Goal: Task Accomplishment & Management: Use online tool/utility

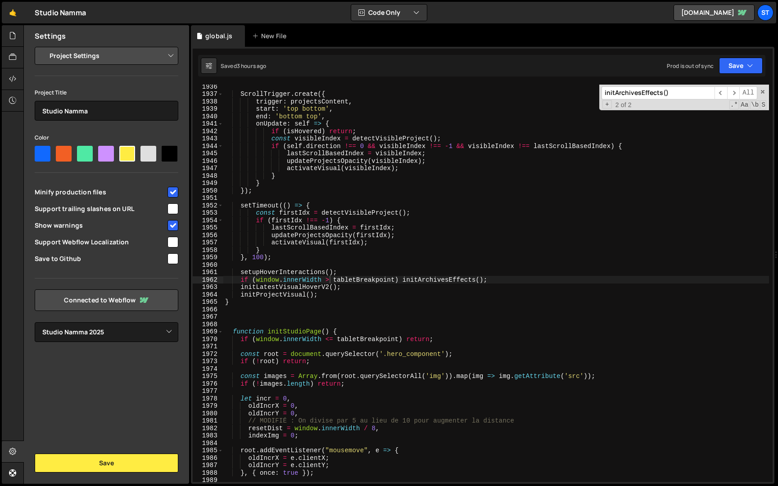
select select "679cb9cacf00799ba4b4c985"
click at [663, 97] on input "initArchivesEffects()" at bounding box center [658, 92] width 113 height 13
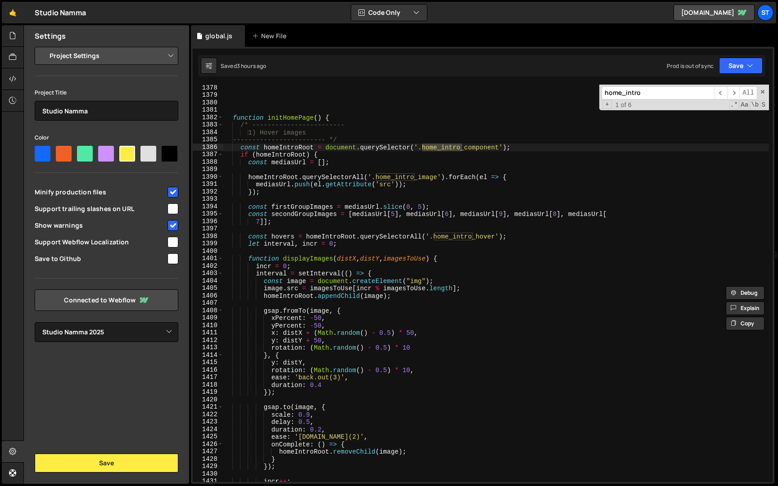
scroll to position [8160, 0]
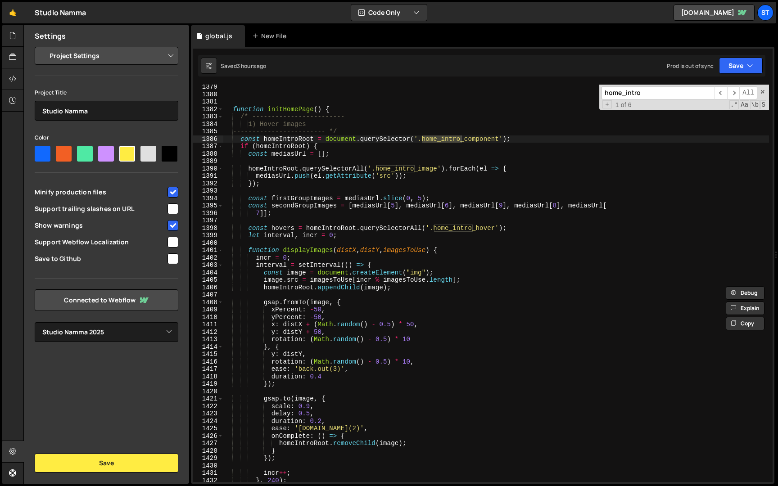
type input "home_intro"
type textarea "const image = document.createElement("img");"
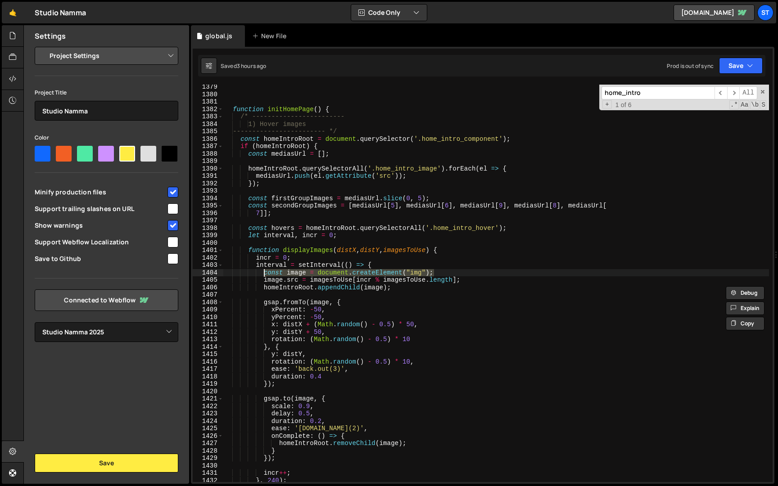
drag, startPoint x: 440, startPoint y: 274, endPoint x: 265, endPoint y: 273, distance: 175.2
click at [265, 273] on div "function initHomePage ( ) { /* ------------------------ 1) Hover images -------…" at bounding box center [496, 289] width 546 height 412
click at [454, 274] on div "function initHomePage ( ) { /* ------------------------ 1) Hover images -------…" at bounding box center [496, 284] width 546 height 398
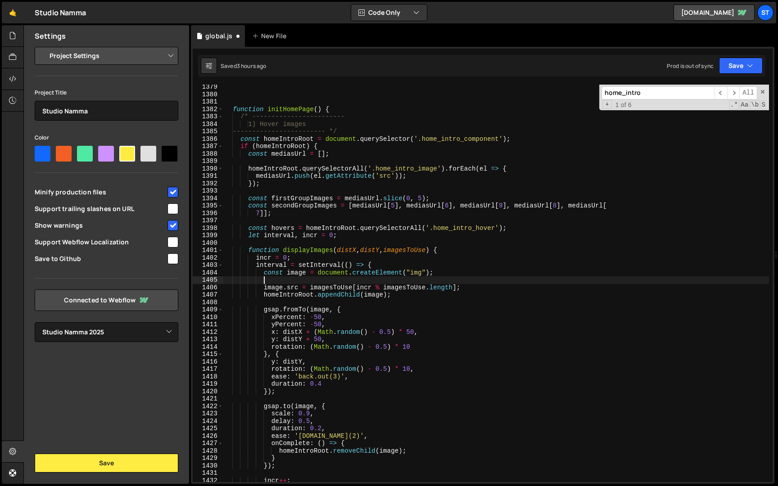
scroll to position [0, 2]
paste textarea "image.style.borderRadius = "var(--_responsive---other--border-radius)";"
click at [734, 63] on button "Save" at bounding box center [741, 66] width 44 height 16
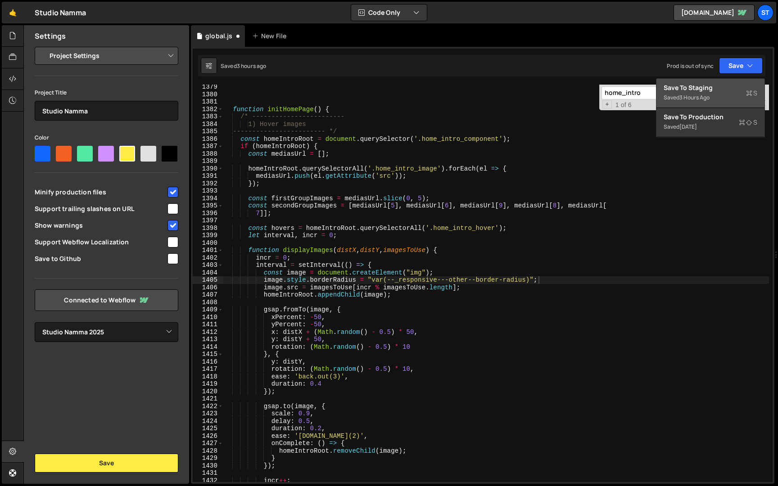
click at [684, 95] on div "3 hours ago" at bounding box center [694, 98] width 30 height 8
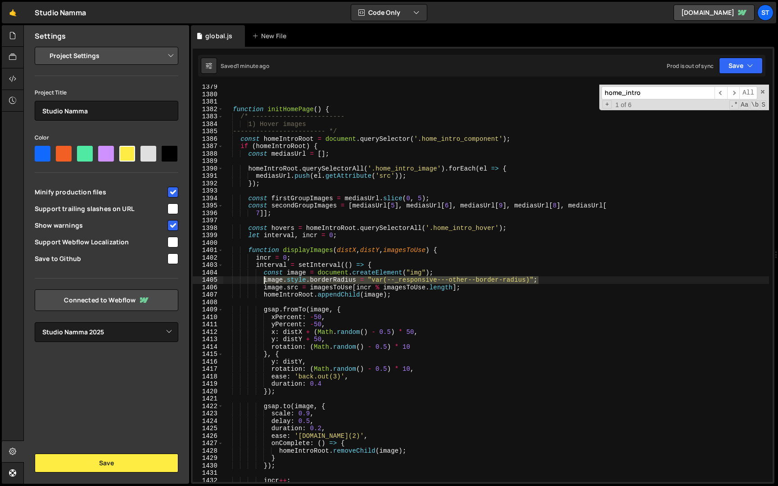
drag, startPoint x: 547, startPoint y: 279, endPoint x: 264, endPoint y: 281, distance: 282.8
click at [264, 281] on div "function initHomePage ( ) { /* ------------------------ 1) Hover images -------…" at bounding box center [496, 289] width 546 height 412
paste textarea "})"
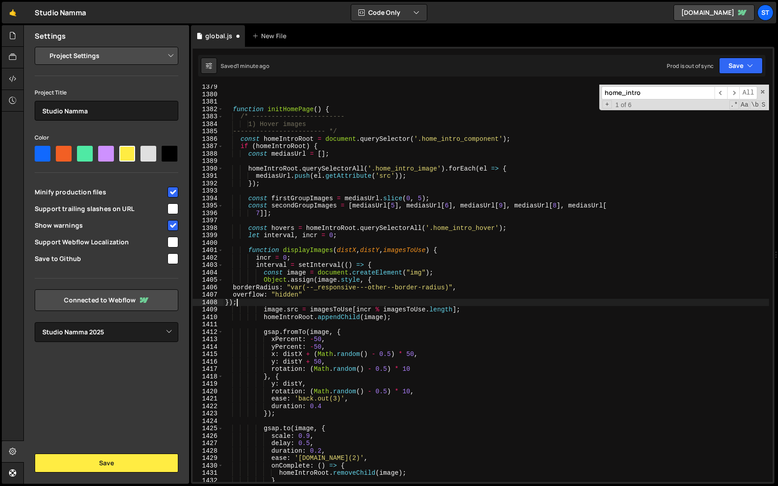
click at [231, 289] on div "function initHomePage ( ) { /* ------------------------ 1) Hover images -------…" at bounding box center [496, 289] width 546 height 412
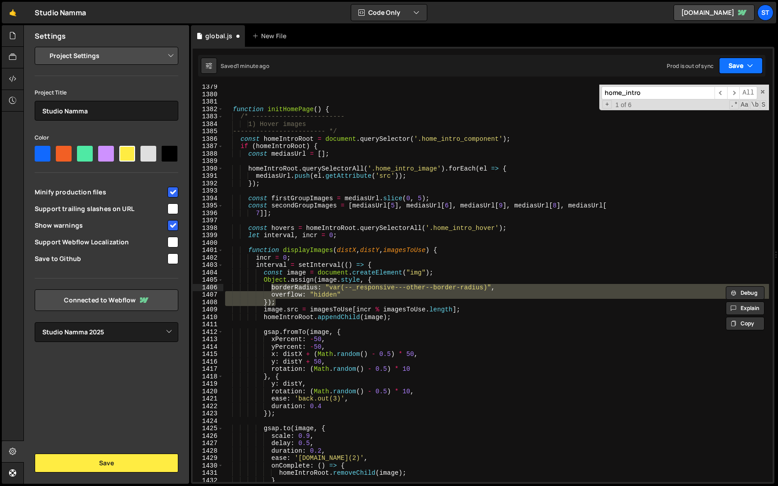
click at [759, 61] on button "Save" at bounding box center [741, 66] width 44 height 16
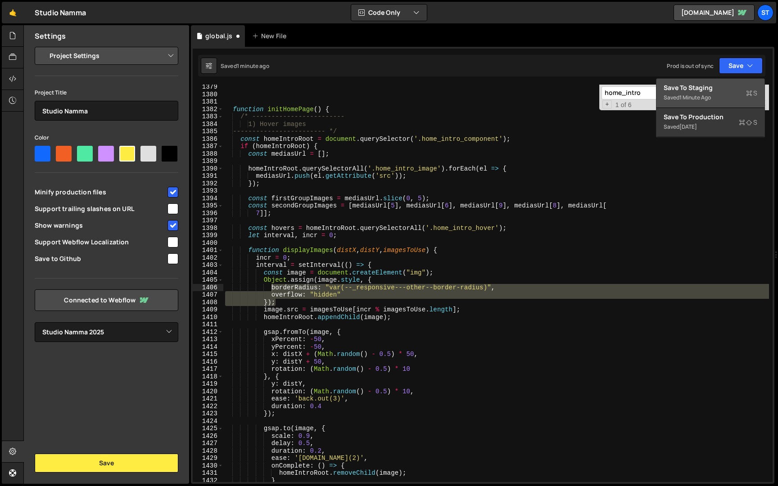
click at [721, 96] on div "Saved 1 minute ago" at bounding box center [711, 97] width 94 height 11
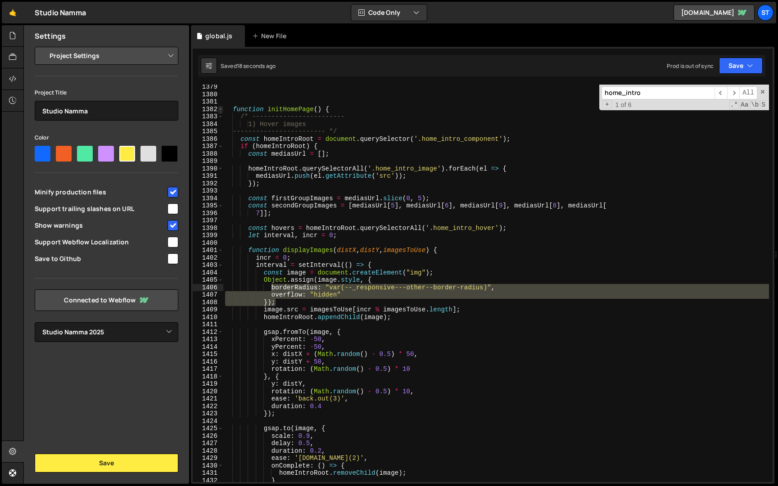
click at [219, 109] on span at bounding box center [220, 110] width 5 height 8
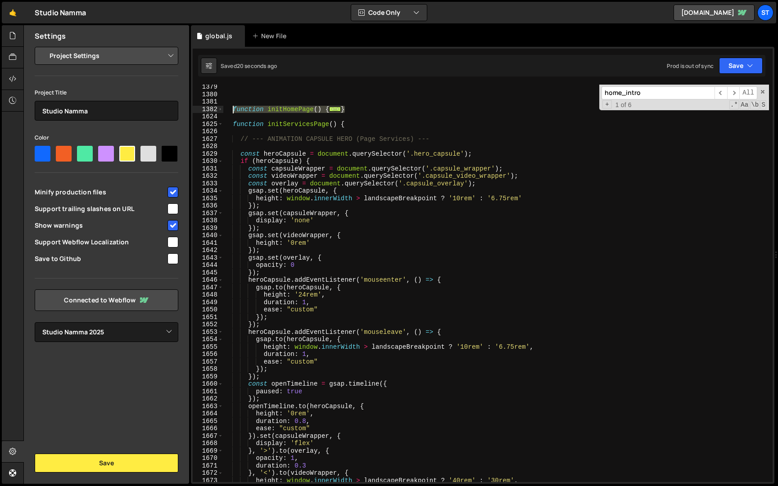
drag, startPoint x: 362, startPoint y: 109, endPoint x: 231, endPoint y: 107, distance: 130.6
click at [231, 107] on div "function initHomePage ( ) { ... } function initServicesPage ( ) { // --- ANIMAT…" at bounding box center [496, 289] width 546 height 412
click at [219, 111] on span at bounding box center [220, 110] width 5 height 8
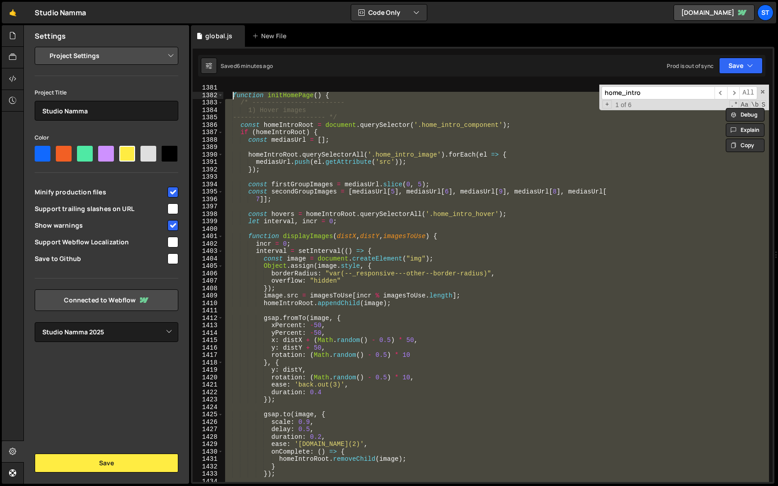
scroll to position [8091, 0]
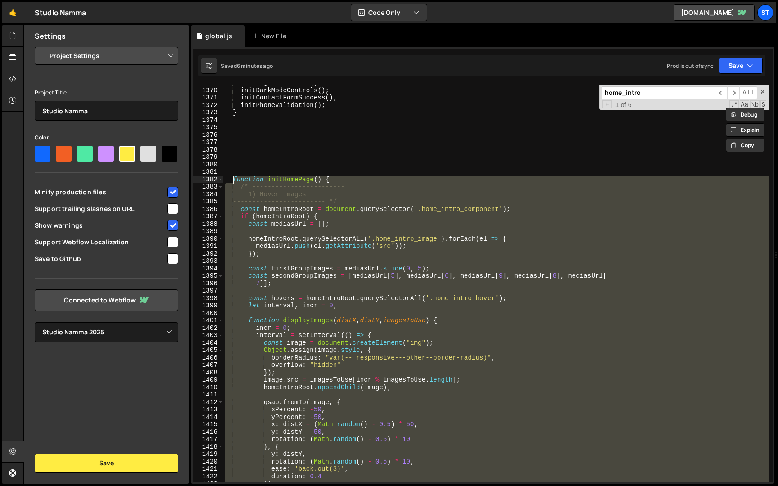
click at [254, 240] on div "initPageTransition ( ) ; initDarkModeControls ( ) ; initContactFormSuccess ( ) …" at bounding box center [496, 284] width 546 height 398
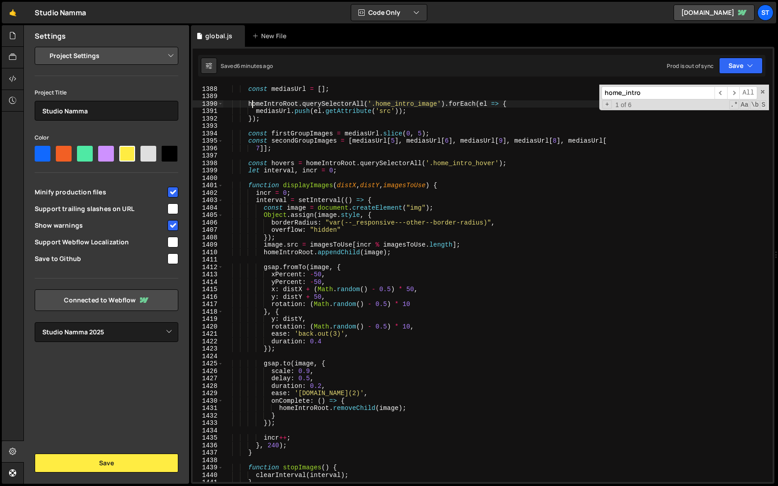
scroll to position [8213, 0]
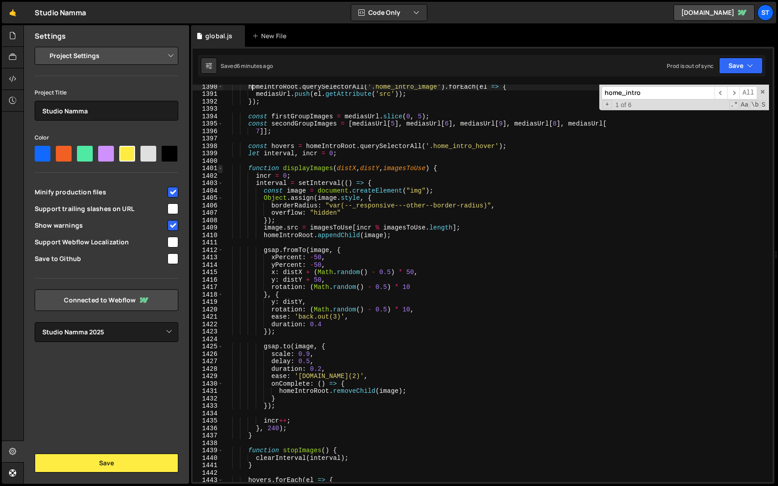
click at [222, 170] on span at bounding box center [220, 169] width 5 height 8
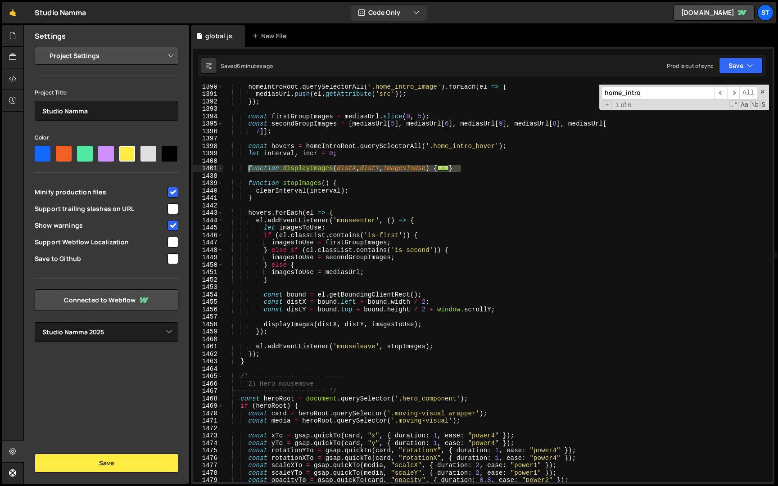
drag, startPoint x: 477, startPoint y: 168, endPoint x: 249, endPoint y: 168, distance: 228.8
click at [249, 168] on div "homeIntroRoot . querySelectorAll ( '.home_intro_image' ) . forEach ( el => { me…" at bounding box center [496, 289] width 546 height 412
paste textarea "}"
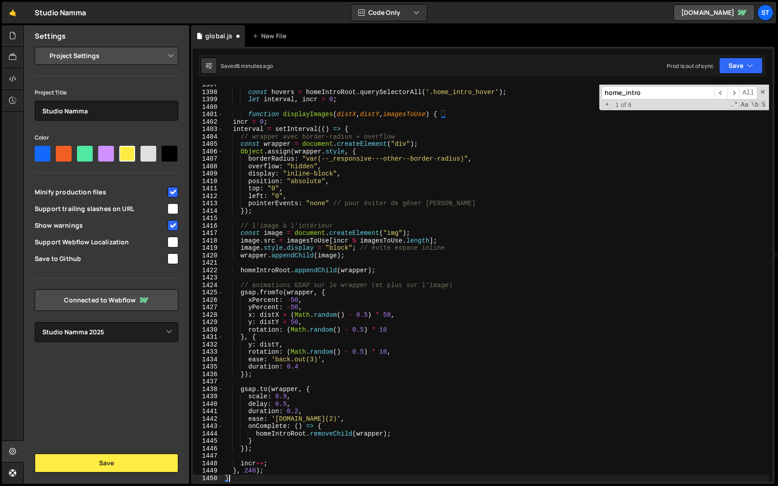
click at [232, 123] on div "const hovers = homeIntroRoot . querySelectorAll ( '.home_intro_hover' ) ; let i…" at bounding box center [496, 287] width 546 height 412
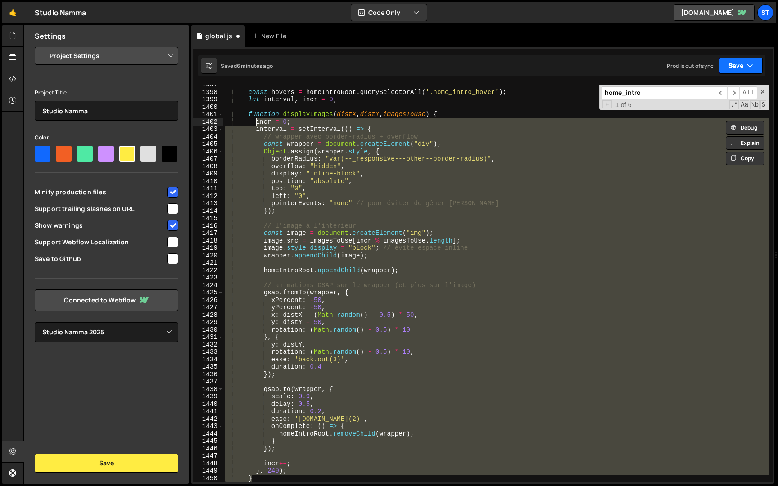
click at [746, 70] on button "Save" at bounding box center [741, 66] width 44 height 16
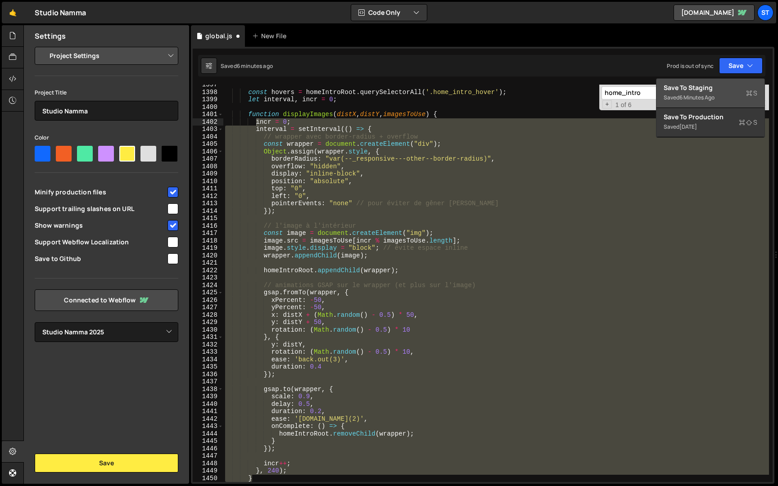
click at [709, 98] on div "6 minutes ago" at bounding box center [696, 98] width 35 height 8
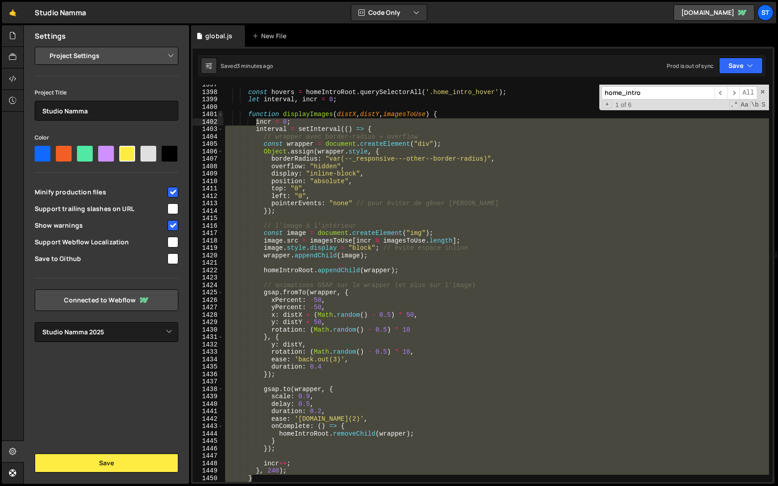
click at [220, 114] on span at bounding box center [220, 115] width 5 height 8
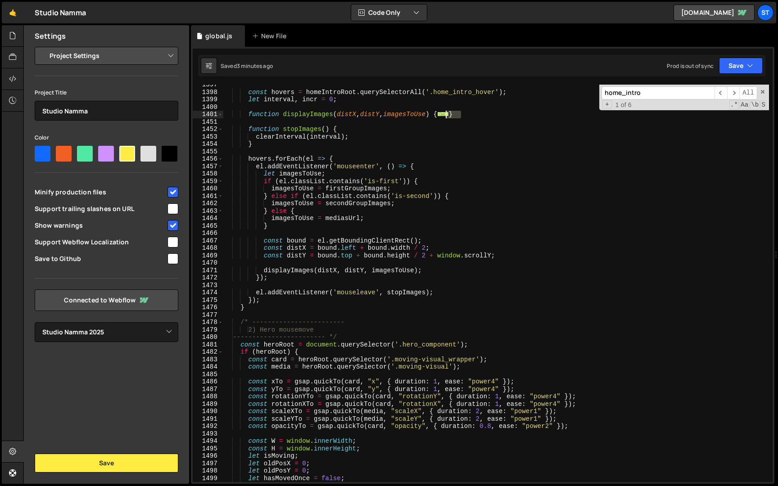
type textarea "function displayImages(distX, distY, imagesToUse) {"
type textarea "}, 240); }"
click at [491, 116] on div "const hovers = homeIntroRoot . querySelectorAll ( '.home_intro_hover' ) ; let i…" at bounding box center [496, 287] width 546 height 412
drag, startPoint x: 474, startPoint y: 116, endPoint x: 249, endPoint y: 113, distance: 225.6
click at [249, 113] on div "const hovers = homeIntroRoot . querySelectorAll ( '.home_intro_hover' ) ; let i…" at bounding box center [496, 287] width 546 height 412
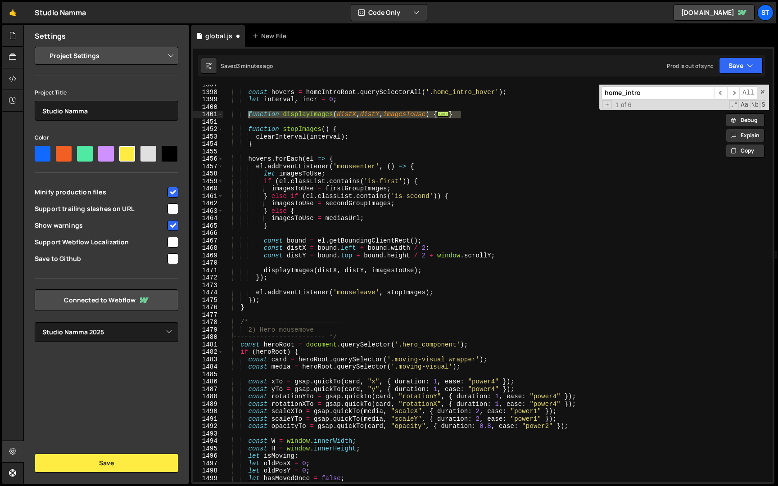
paste textarea "}"
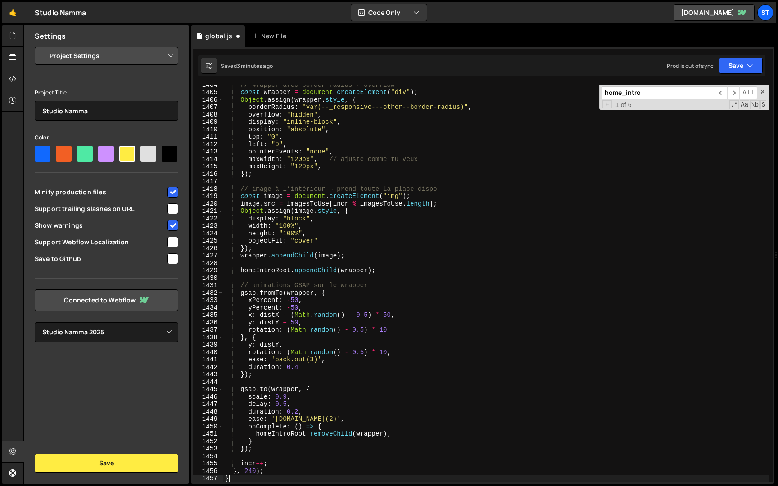
scroll to position [8231, 0]
click at [737, 65] on button "Save" at bounding box center [741, 66] width 44 height 16
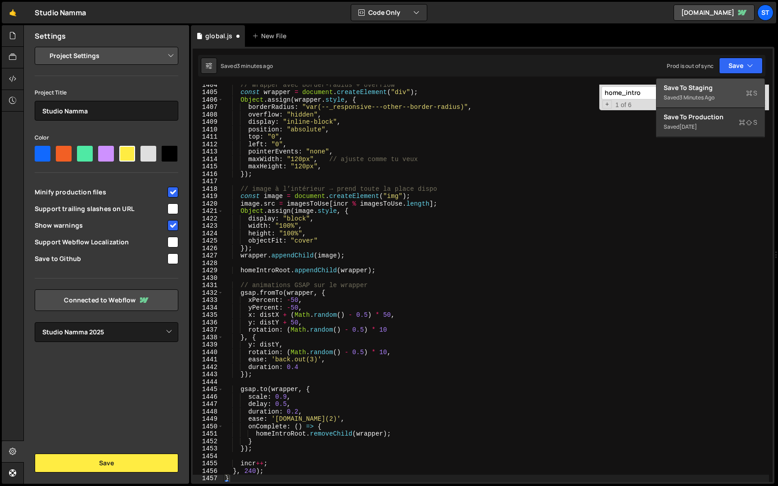
click at [701, 97] on div "3 minutes ago" at bounding box center [696, 98] width 35 height 8
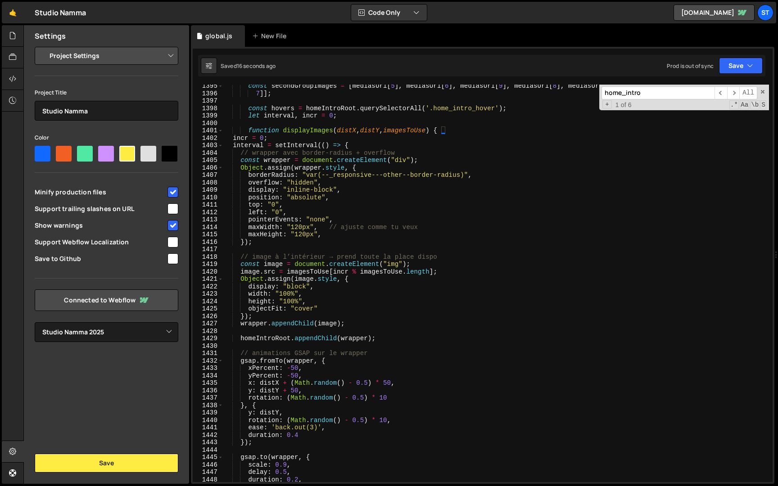
scroll to position [8169, 0]
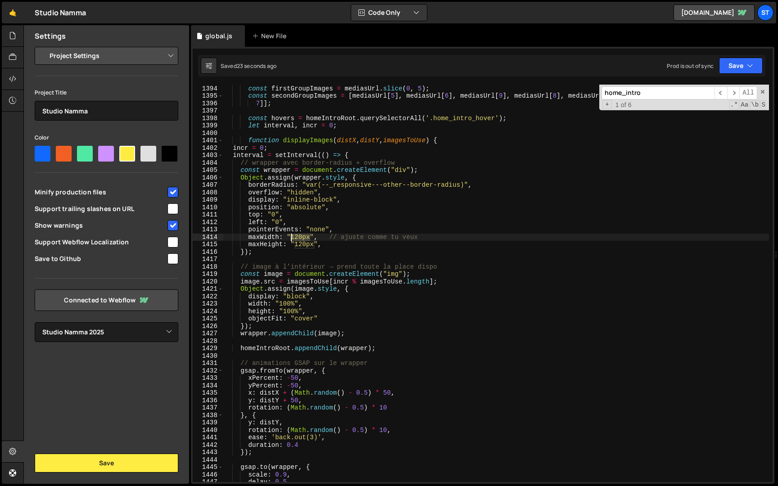
drag, startPoint x: 311, startPoint y: 238, endPoint x: 290, endPoint y: 238, distance: 21.2
click at [290, 238] on div "const firstGroupImages = mediasUrl . slice ( 0 , 5 ) ; const secondGroupImages …" at bounding box center [496, 283] width 546 height 412
drag, startPoint x: 314, startPoint y: 245, endPoint x: 295, endPoint y: 246, distance: 18.9
click at [295, 246] on div "const firstGroupImages = mediasUrl . slice ( 0 , 5 ) ; const secondGroupImages …" at bounding box center [496, 283] width 546 height 412
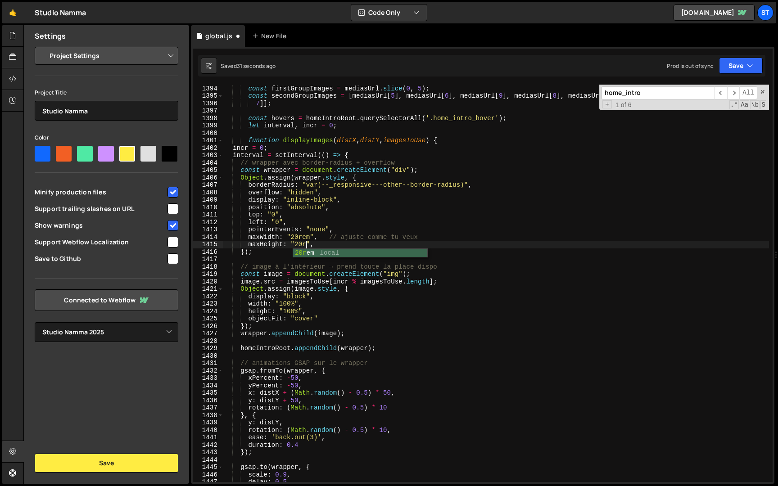
scroll to position [0, 6]
click at [734, 56] on div "Saved 34 seconds ago Prod is out of sync Upgrade to Edit Save Save to Staging S…" at bounding box center [481, 66] width 567 height 22
click at [735, 63] on button "Save" at bounding box center [741, 66] width 44 height 16
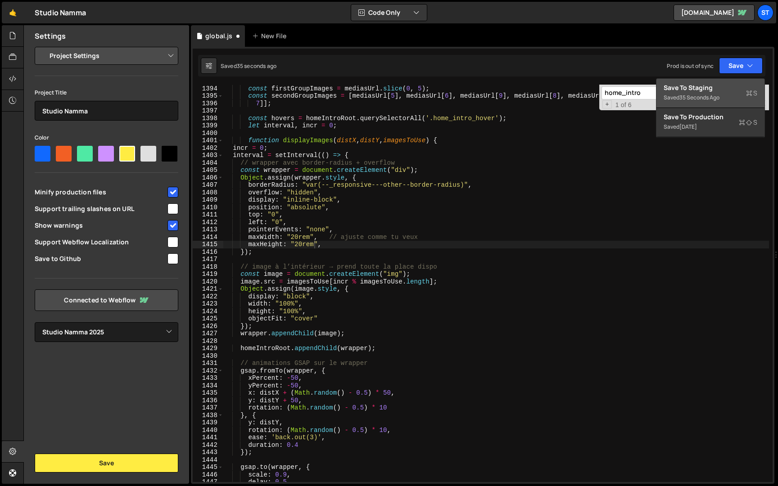
click at [717, 97] on div "35 seconds ago" at bounding box center [699, 98] width 40 height 8
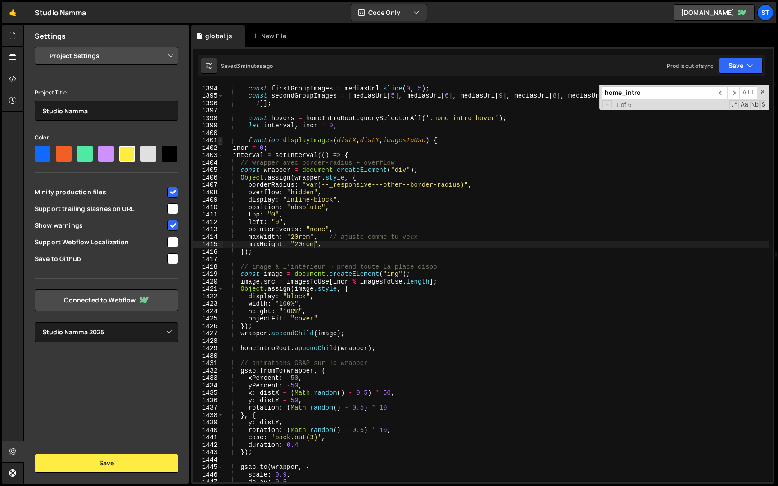
click at [219, 140] on span at bounding box center [220, 141] width 5 height 8
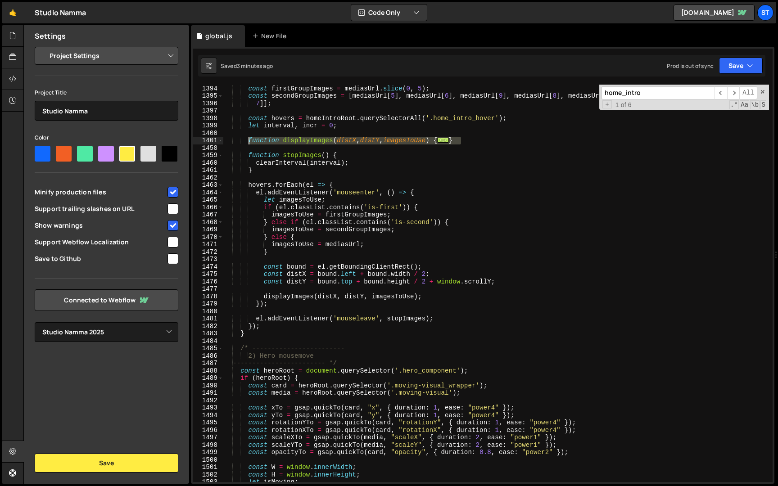
drag, startPoint x: 472, startPoint y: 139, endPoint x: 248, endPoint y: 140, distance: 224.7
click at [248, 140] on div "const firstGroupImages = mediasUrl . slice ( 0 , 5 ) ; const secondGroupImages …" at bounding box center [496, 283] width 546 height 412
paste textarea "}"
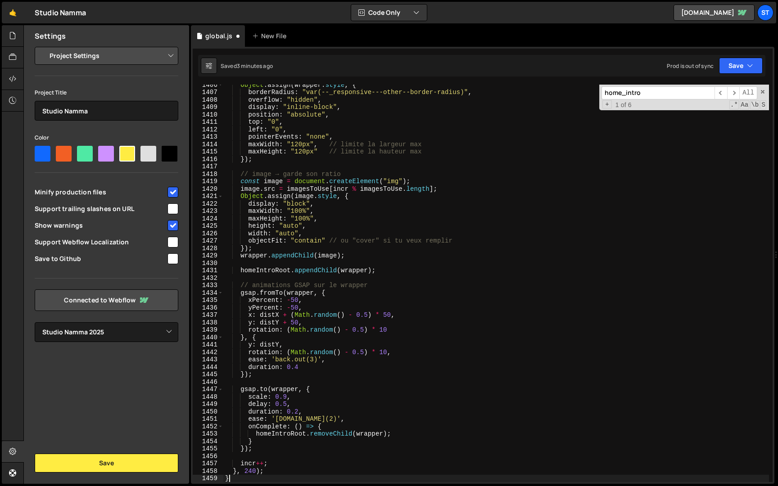
scroll to position [8236, 0]
click at [741, 62] on button "Save" at bounding box center [741, 66] width 44 height 16
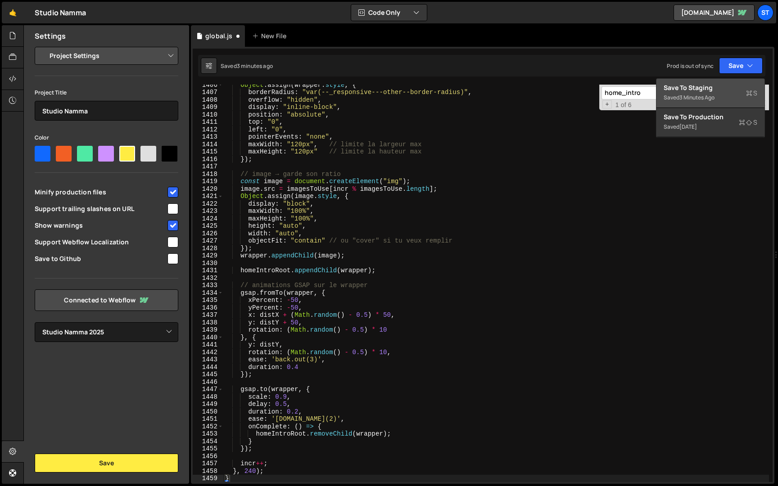
click at [723, 91] on div "Save to Staging S" at bounding box center [711, 87] width 94 height 9
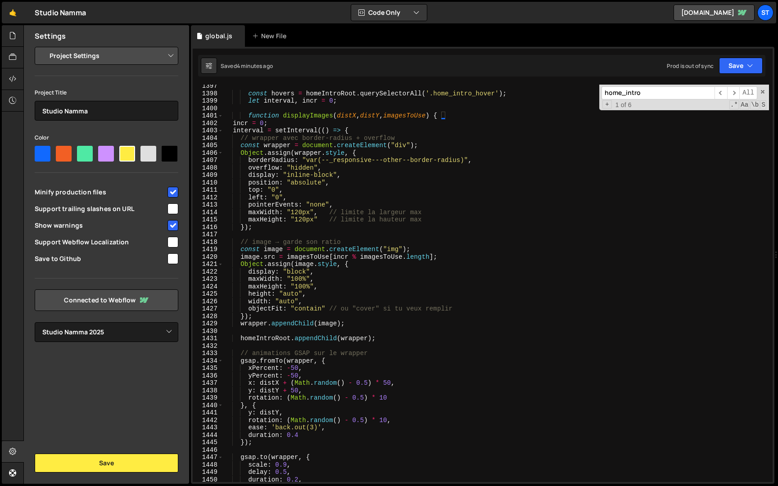
scroll to position [8168, 0]
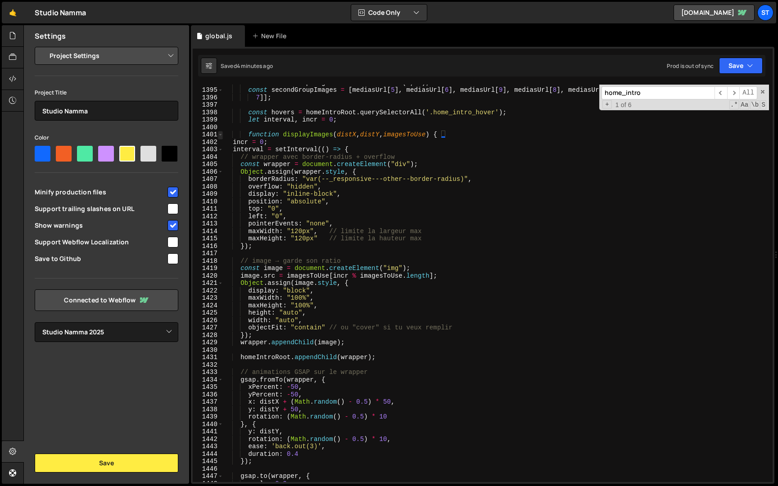
click at [222, 135] on span at bounding box center [220, 135] width 5 height 8
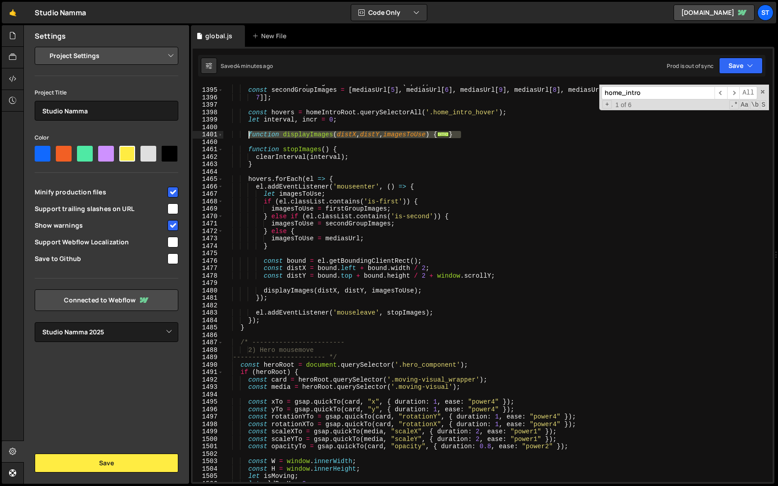
drag, startPoint x: 468, startPoint y: 135, endPoint x: 249, endPoint y: 138, distance: 218.4
click at [249, 138] on div "const firstGroupImages = mediasUrl . slice ( 0 , 5 ) ; const secondGroupImages …" at bounding box center [496, 285] width 546 height 412
paste textarea "}"
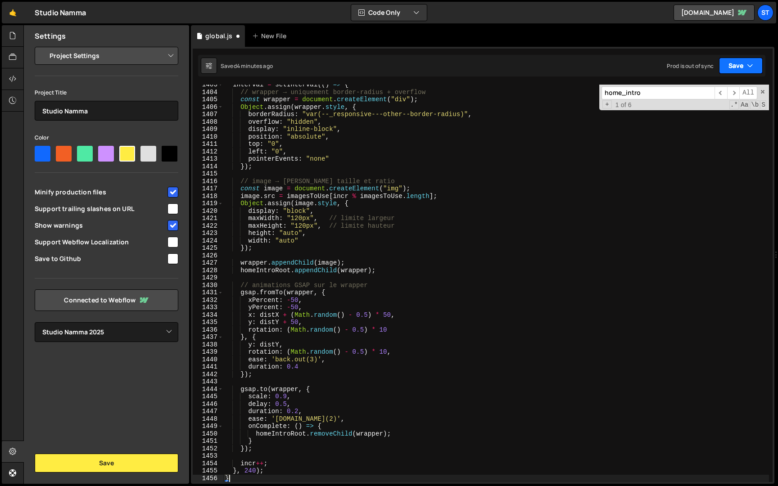
click at [738, 67] on button "Save" at bounding box center [741, 66] width 44 height 16
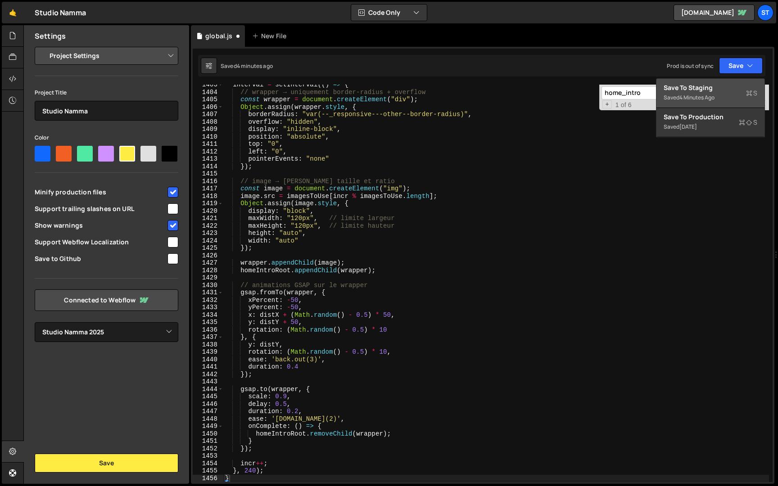
click at [718, 86] on div "Save to Staging S" at bounding box center [711, 87] width 94 height 9
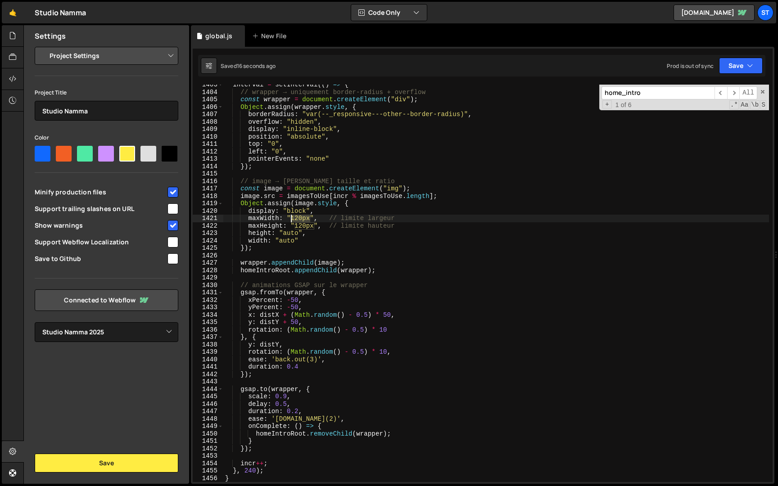
drag, startPoint x: 310, startPoint y: 219, endPoint x: 291, endPoint y: 219, distance: 19.4
click at [291, 219] on div "interval = setInterval (( ) => { // wrapper → uniquement border-radius + overfl…" at bounding box center [496, 287] width 546 height 412
drag, startPoint x: 314, startPoint y: 226, endPoint x: 296, endPoint y: 226, distance: 18.0
click at [296, 226] on div "interval = setInterval (( ) => { // wrapper → uniquement border-radius + overfl…" at bounding box center [496, 287] width 546 height 412
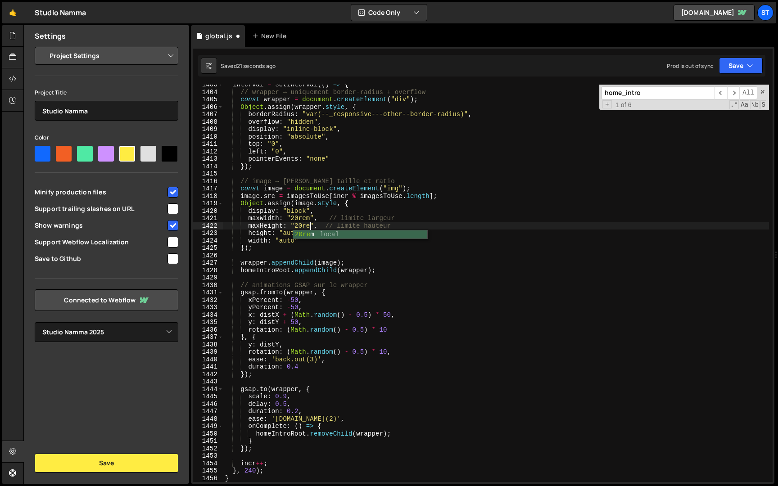
scroll to position [0, 6]
type textarea "maxHeight: "20rem", // limite hauteur"
click at [752, 66] on icon "button" at bounding box center [750, 65] width 6 height 9
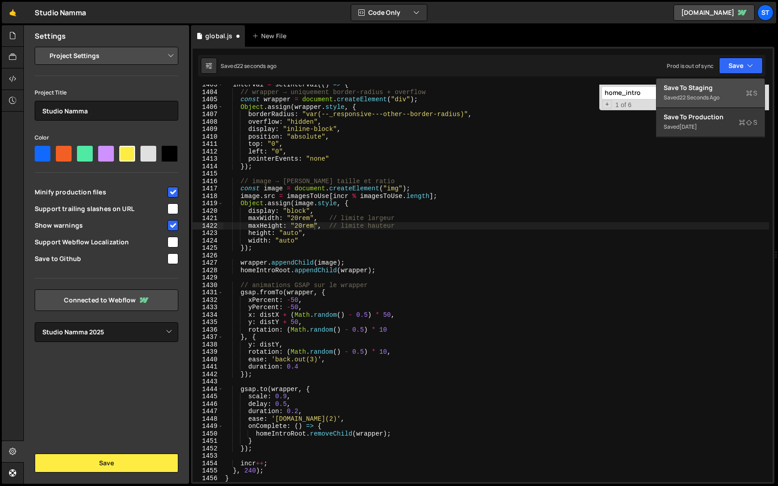
click at [724, 86] on div "Save to Staging S" at bounding box center [711, 87] width 94 height 9
